Goal: Navigation & Orientation: Find specific page/section

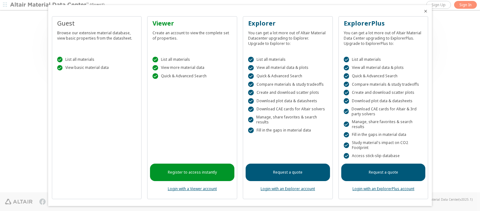
click at [423, 11] on icon "Close" at bounding box center [425, 11] width 5 height 5
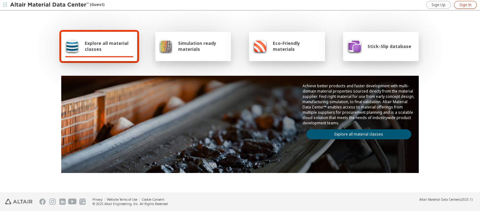
click at [465, 5] on span "Sign In" at bounding box center [465, 4] width 12 height 5
click at [50, 5] on img at bounding box center [50, 5] width 80 height 6
click at [107, 46] on span "Explore all material classes" at bounding box center [109, 46] width 49 height 12
click at [356, 133] on link "Explore all material classes" at bounding box center [358, 135] width 105 height 10
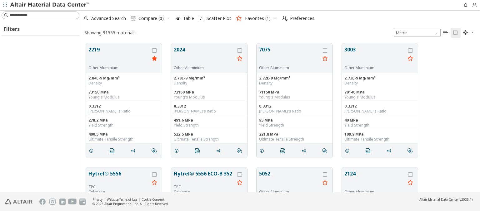
scroll to position [149, 394]
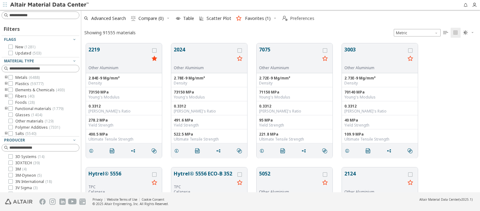
click at [296, 18] on span "Preferences" at bounding box center [302, 18] width 24 height 4
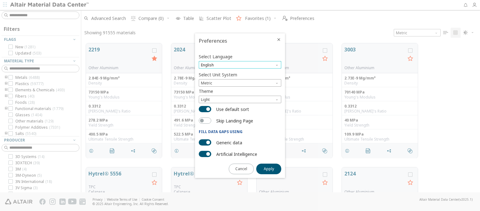
click at [240, 65] on span "English" at bounding box center [240, 64] width 82 height 7
click at [240, 80] on span "Deutsch" at bounding box center [239, 80] width 77 height 4
click at [269, 169] on span "Apply" at bounding box center [269, 169] width 10 height 5
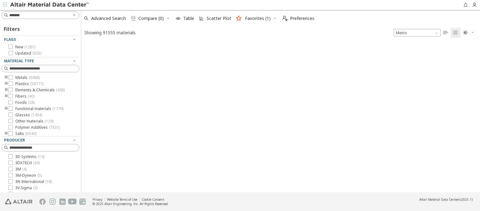
type input "*******"
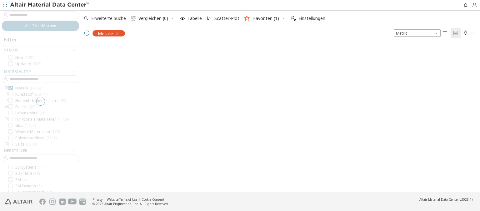
scroll to position [148, 394]
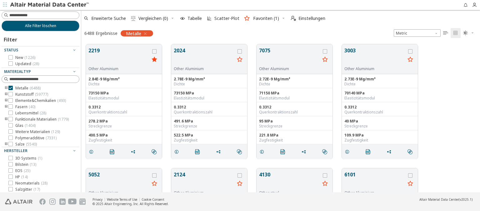
click at [50, 5] on img at bounding box center [50, 5] width 80 height 6
